Goal: Check status: Check status

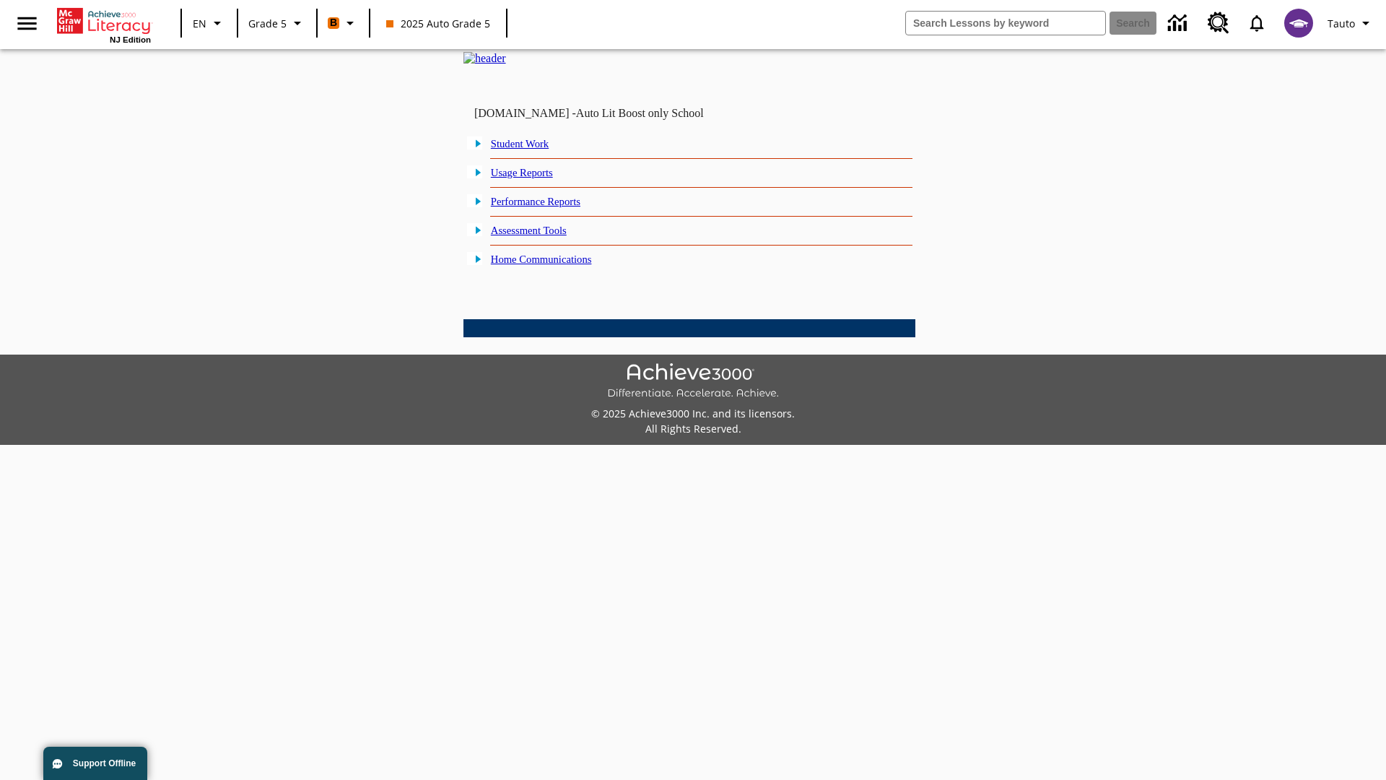
click at [531, 149] on link "Student Work" at bounding box center [520, 144] width 58 height 12
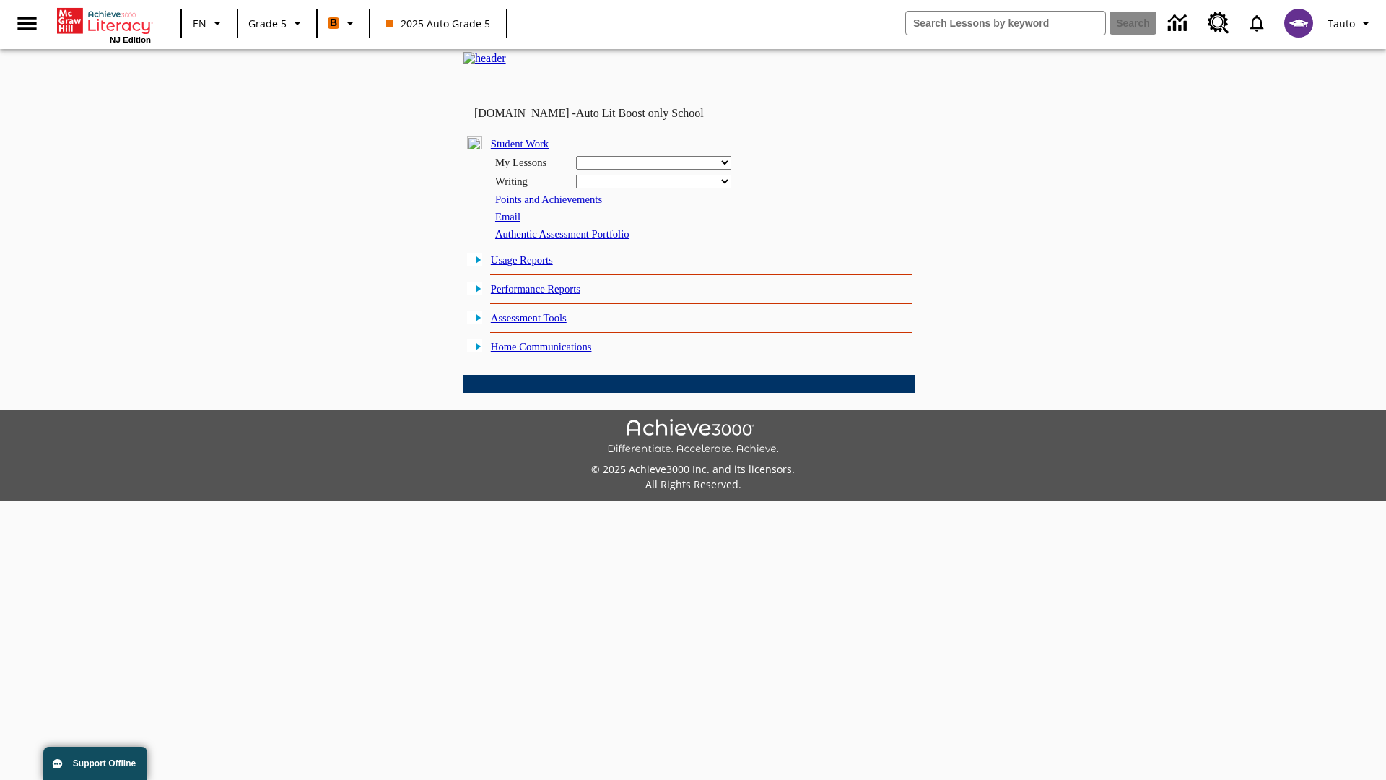
select select "/options/reports/?report_id=12&atype=21&section=2"
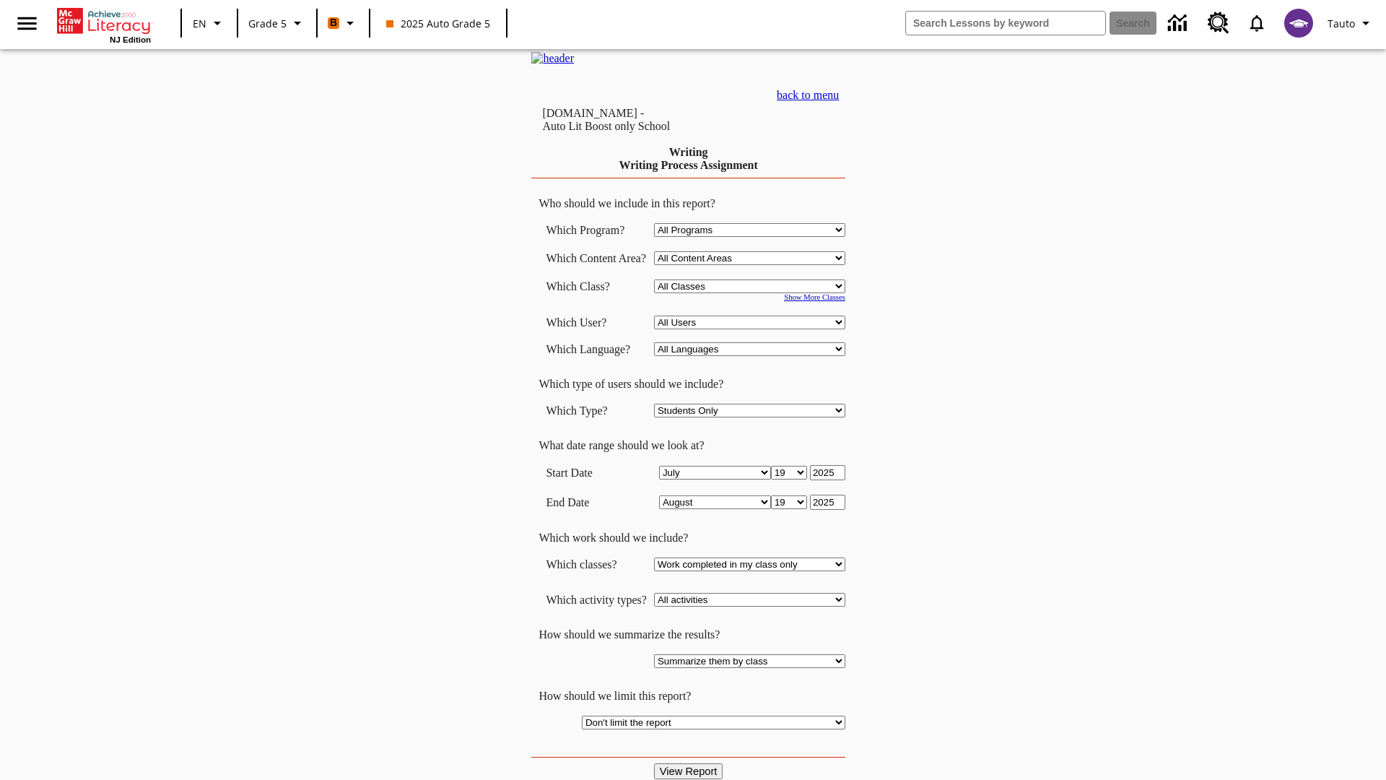
select select "11133131"
click at [754, 329] on select "All Users Cat, Sautoen Cat, Sautoes Cat, Sautoss Donotlogin, Sautoen Twoschools…" at bounding box center [749, 322] width 191 height 14
select select "21437107"
click at [690, 763] on input "View Report" at bounding box center [688, 771] width 69 height 16
